Goal: Find specific page/section: Find specific page/section

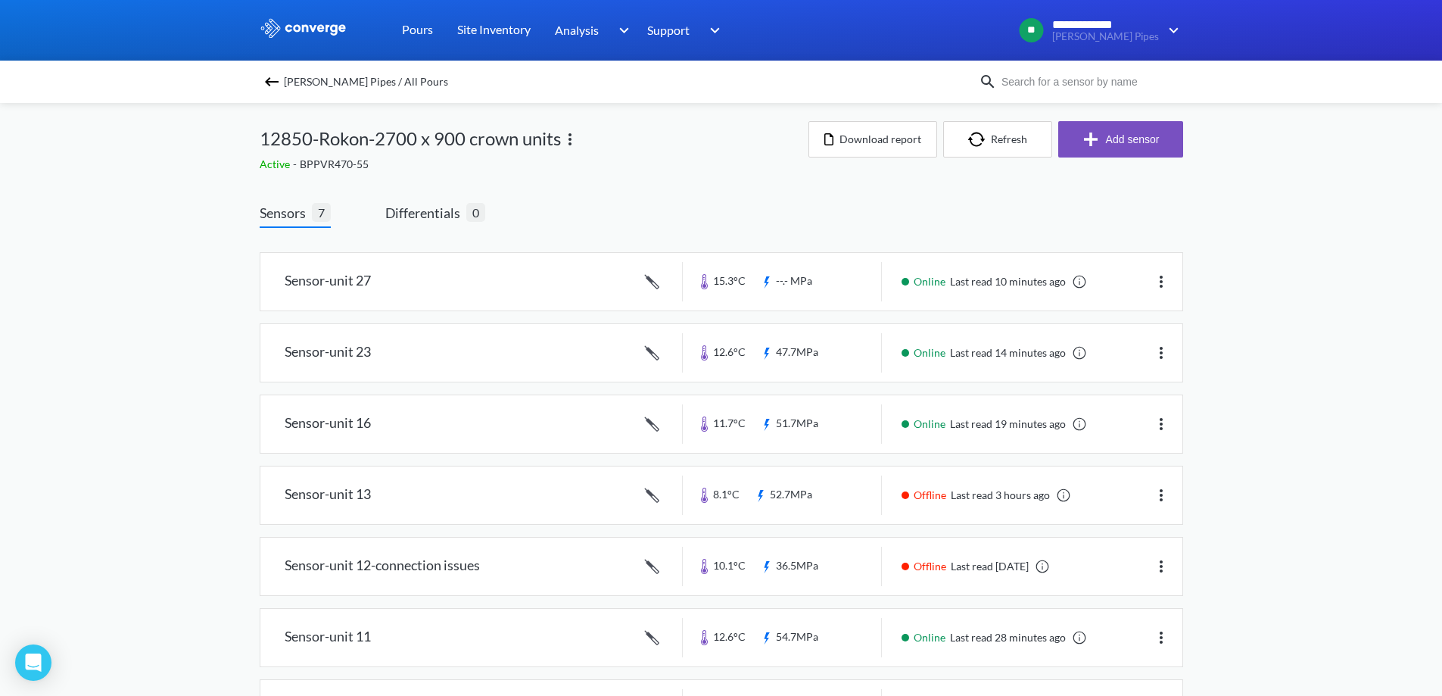
scroll to position [73, 0]
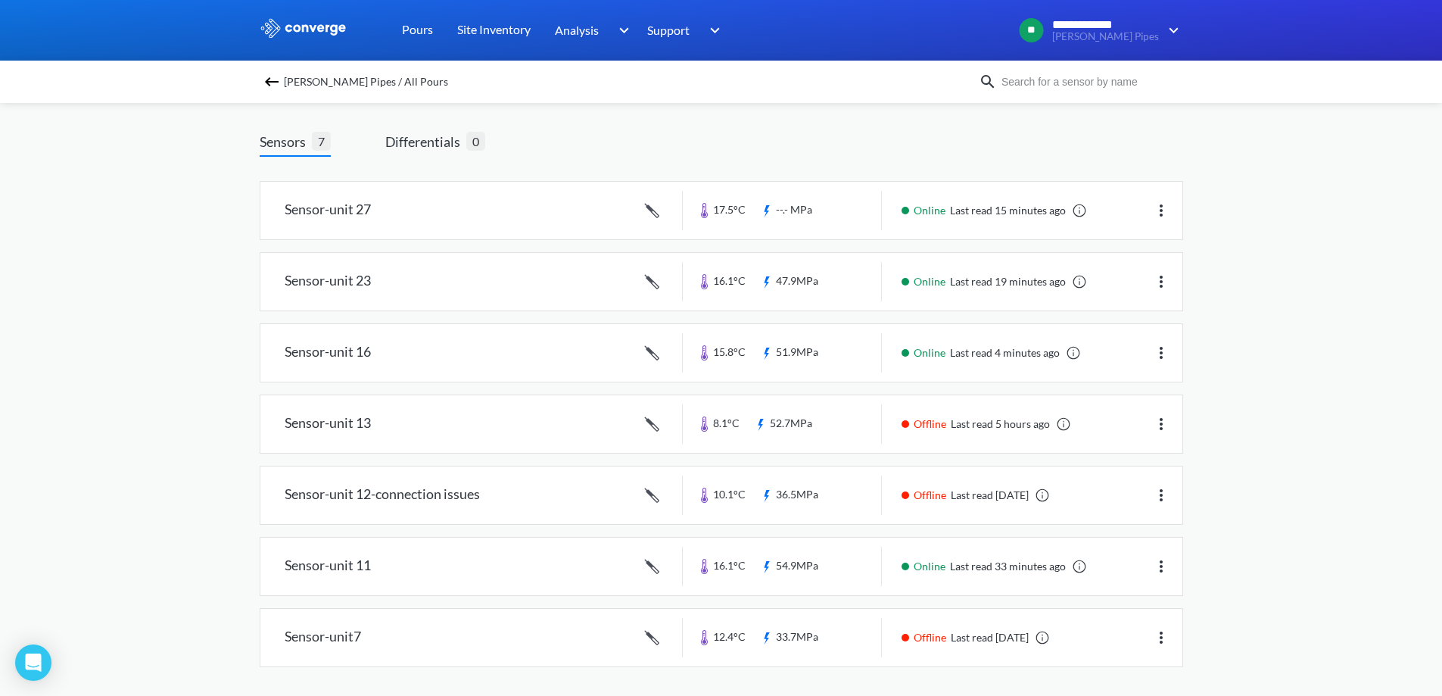
scroll to position [73, 0]
